Goal: Submit feedback/report problem

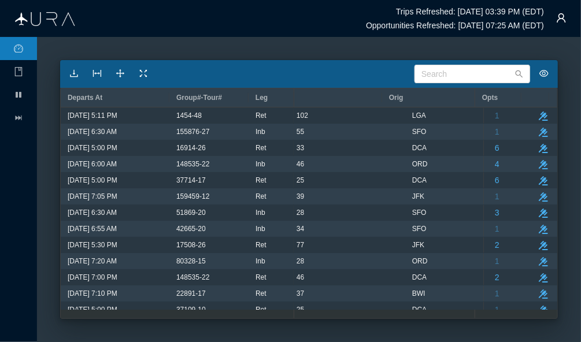
scroll to position [0, 370]
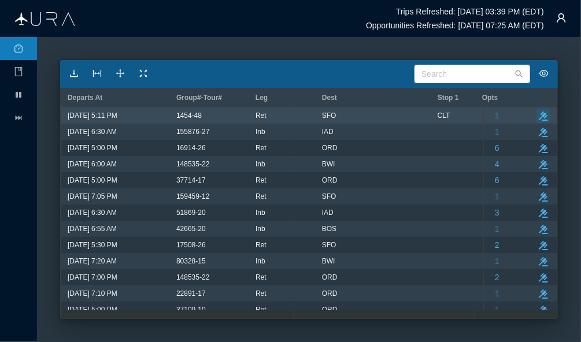
click at [539, 114] on icon "button" at bounding box center [543, 116] width 9 height 9
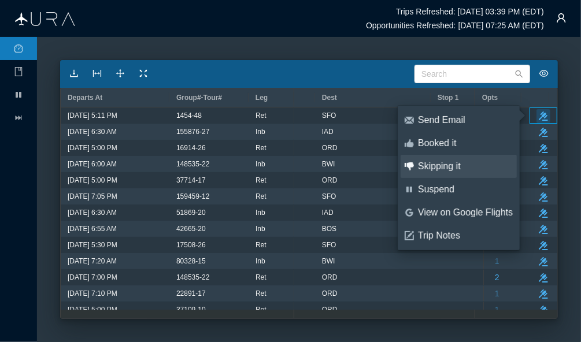
click at [431, 175] on link "thumbs-down Skipping it" at bounding box center [459, 166] width 116 height 23
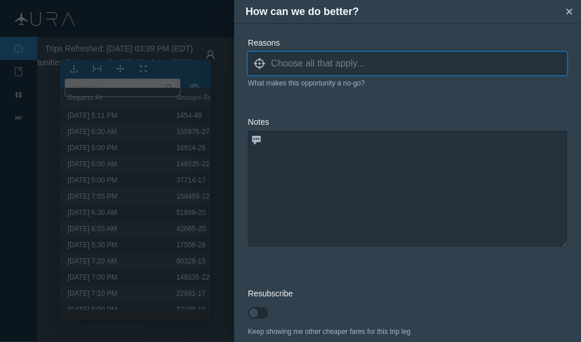
click at [311, 61] on input at bounding box center [419, 63] width 296 height 17
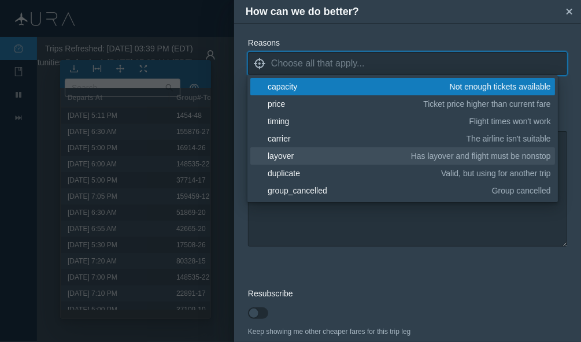
click at [348, 154] on div "layover" at bounding box center [337, 156] width 139 height 12
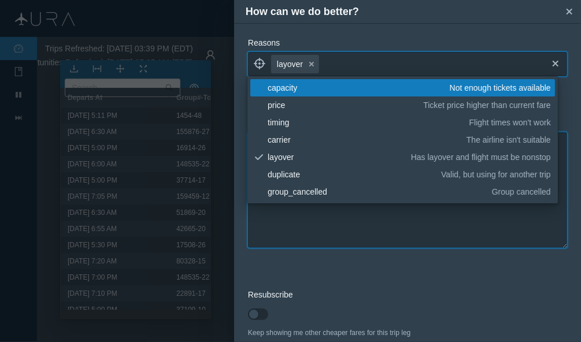
click at [372, 230] on textarea at bounding box center [407, 190] width 319 height 116
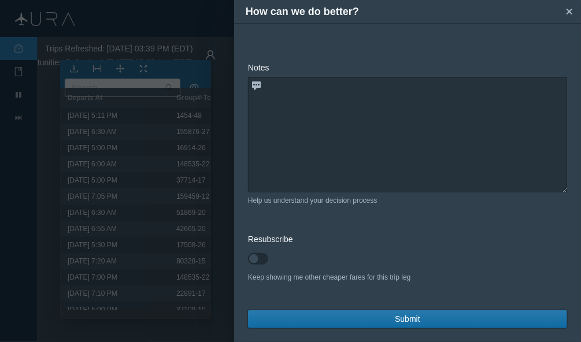
click at [470, 315] on button "Submit" at bounding box center [407, 320] width 319 height 18
